Goal: Task Accomplishment & Management: Use online tool/utility

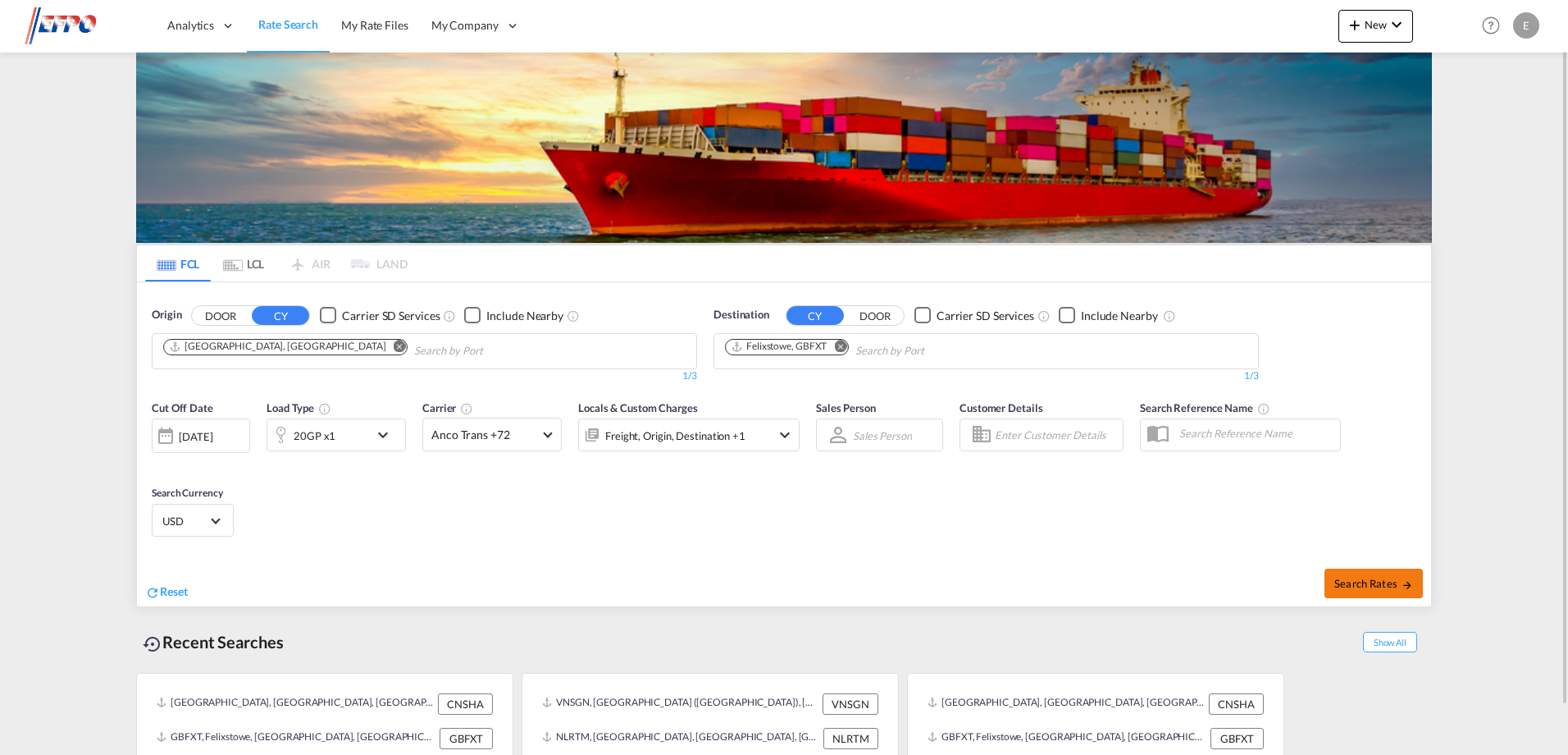
click at [1349, 578] on span "Search Rates" at bounding box center [1373, 583] width 78 height 13
type input "CNSHA to GBFXT / [DATE]"
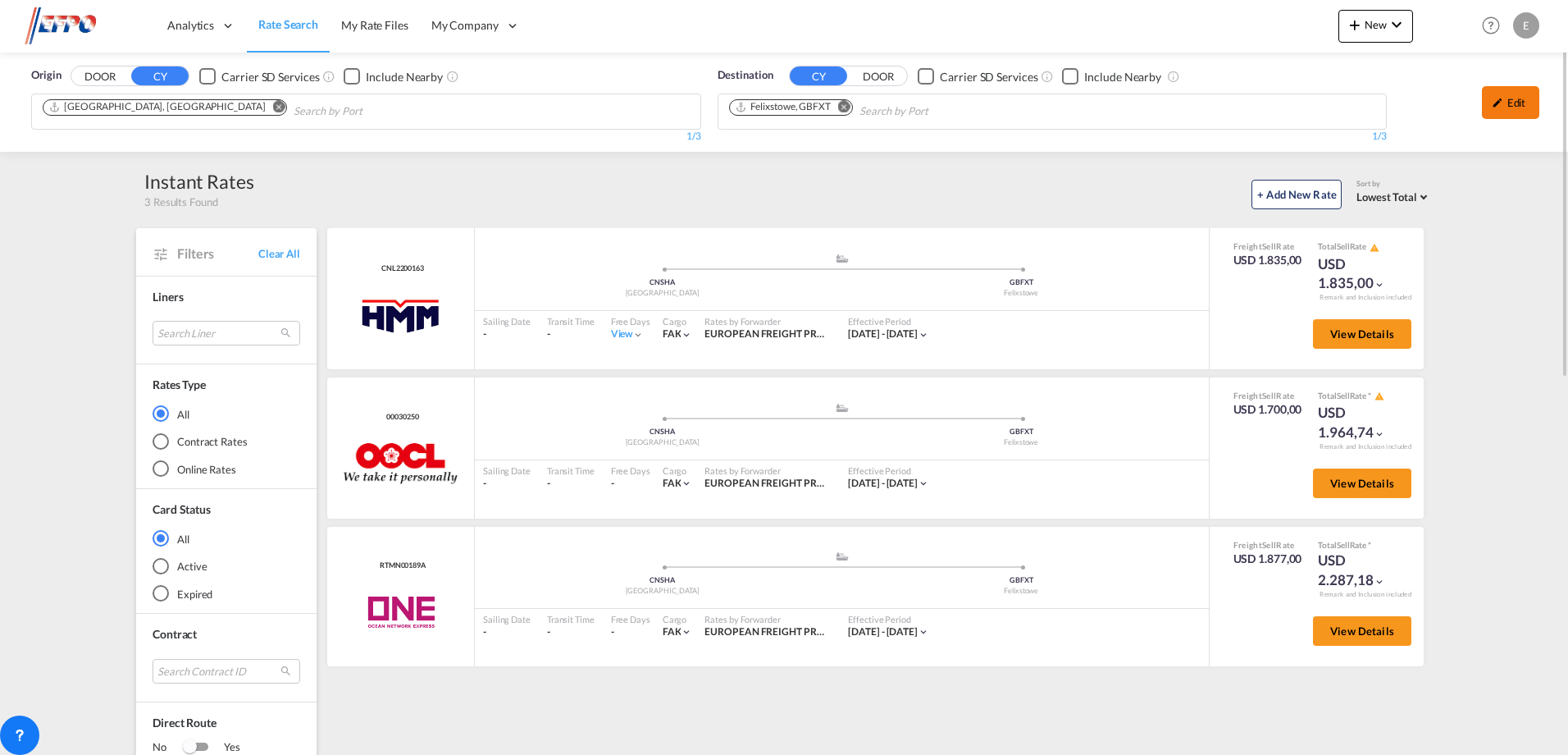
click at [1513, 102] on div "Edit" at bounding box center [1511, 103] width 57 height 33
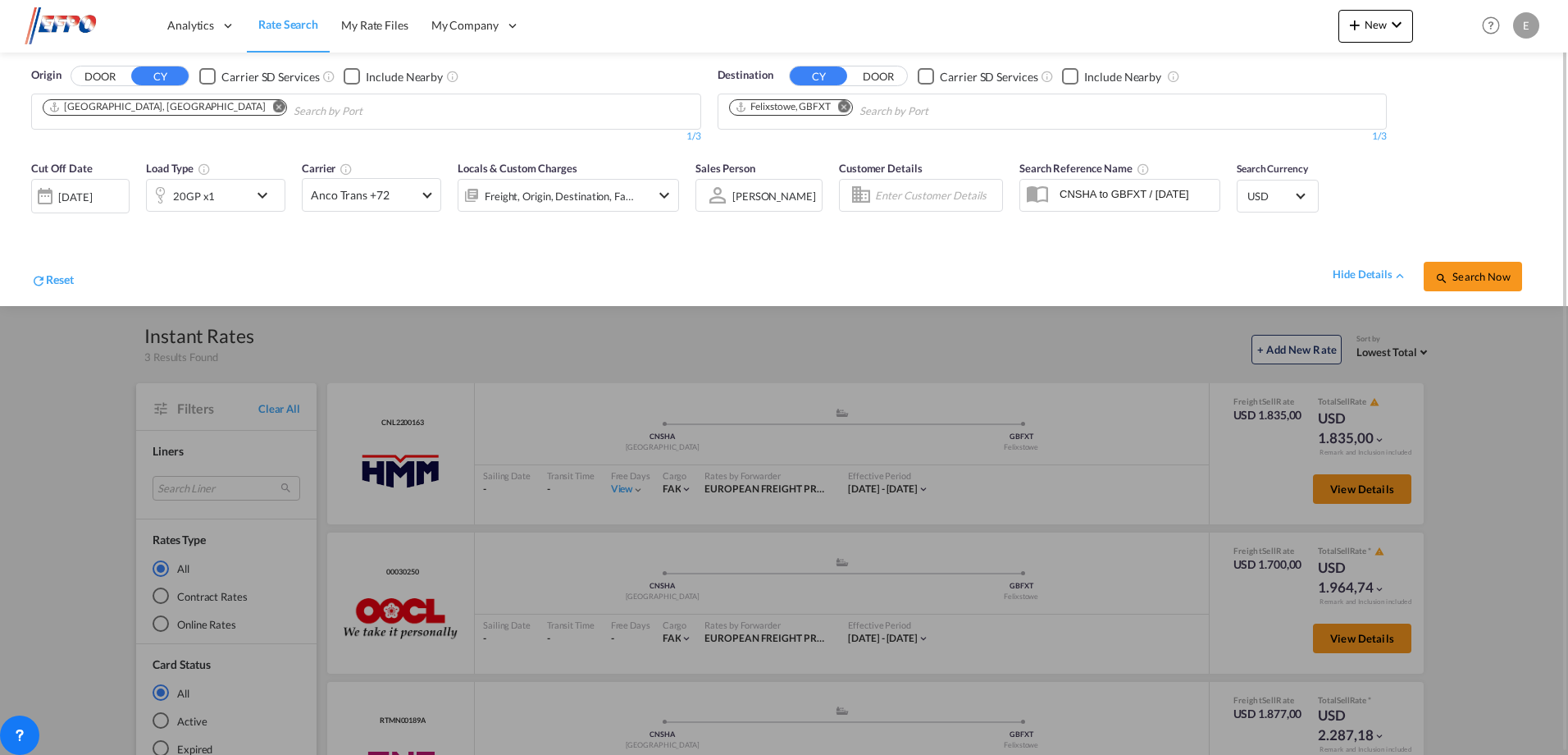
click at [265, 194] on md-icon "icon-chevron-down" at bounding box center [266, 196] width 28 height 20
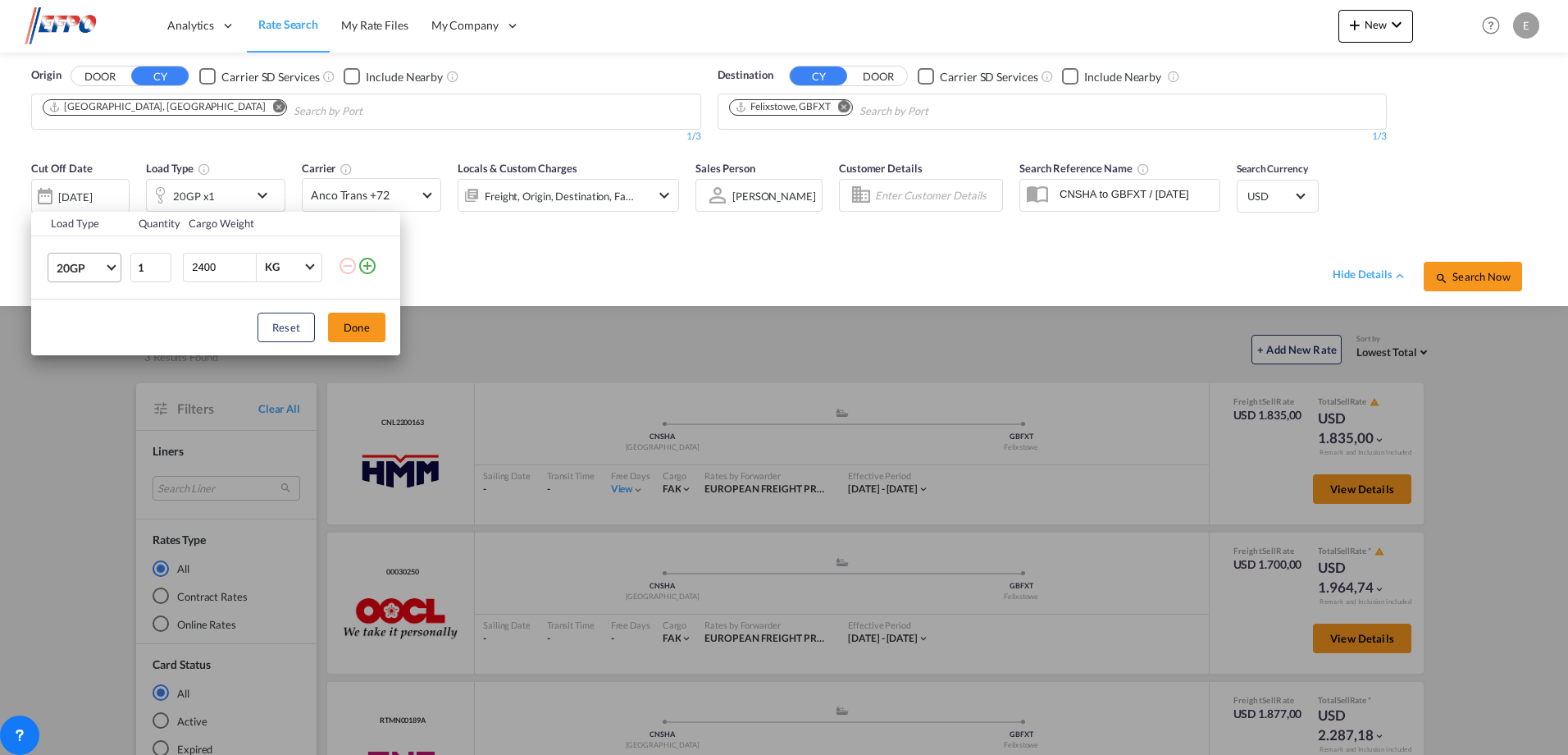
click at [109, 270] on md-select-value "20GP" at bounding box center [87, 267] width 66 height 28
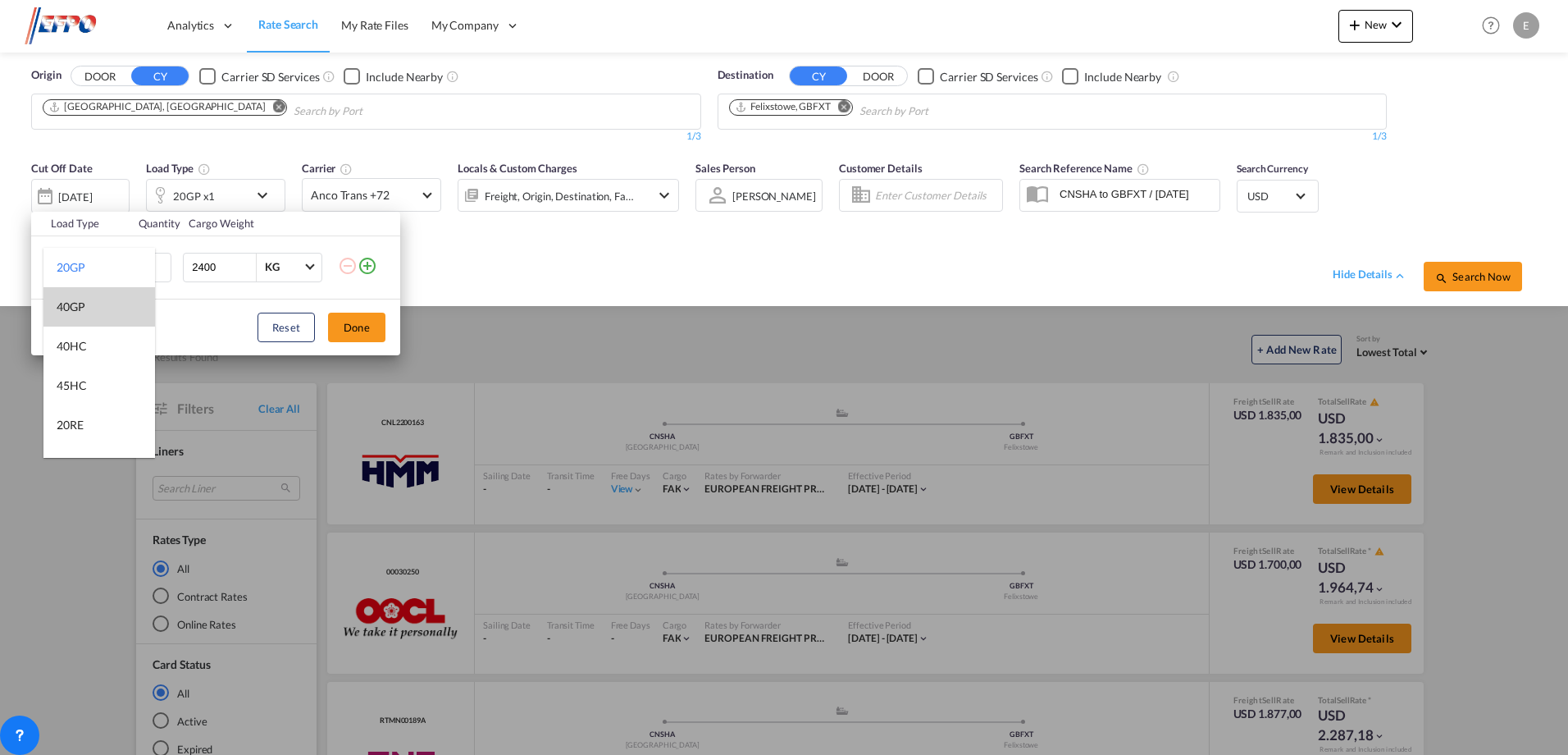
click at [87, 308] on md-option "40GP" at bounding box center [99, 306] width 111 height 39
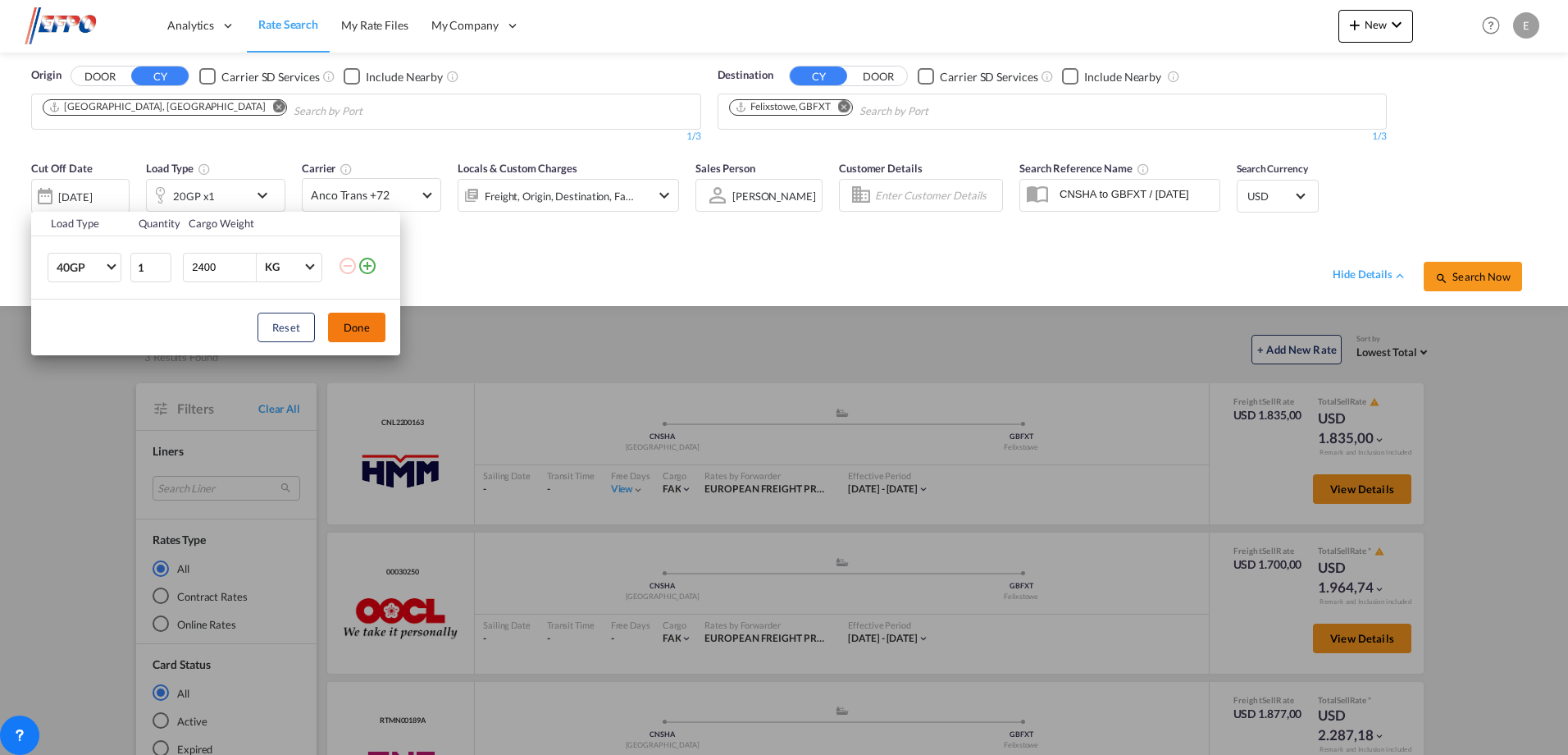
click at [354, 322] on button "Done" at bounding box center [356, 327] width 57 height 29
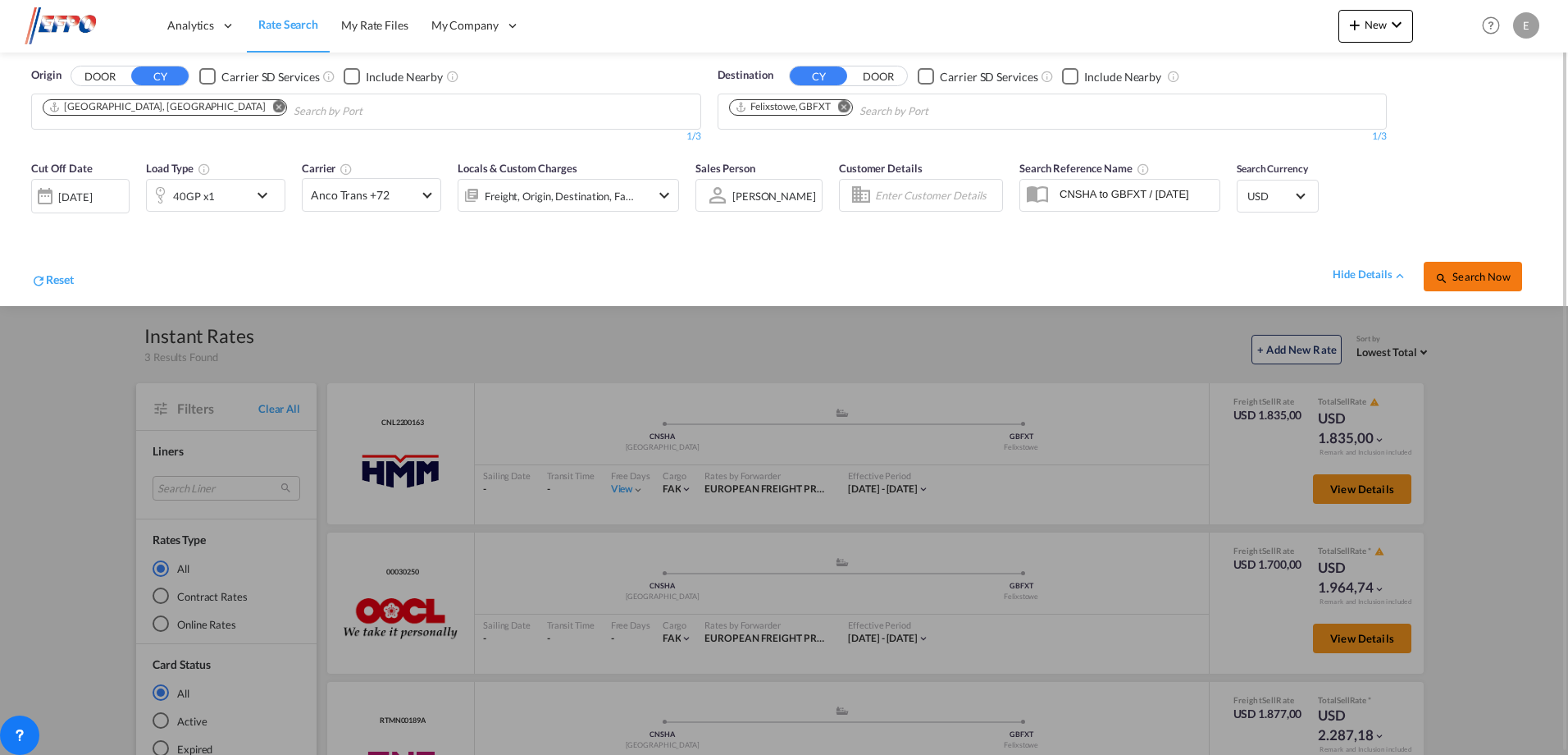
click at [1474, 277] on span "Search Now" at bounding box center [1472, 276] width 75 height 13
